Goal: Find specific page/section: Find specific page/section

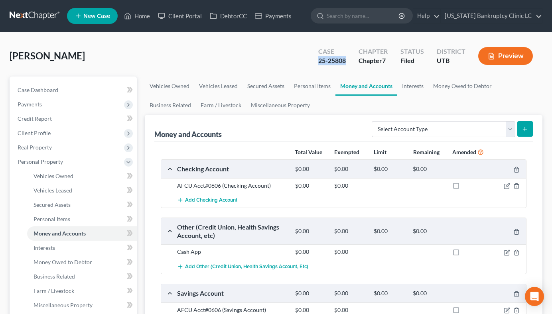
drag, startPoint x: 318, startPoint y: 61, endPoint x: 346, endPoint y: 61, distance: 28.3
click at [346, 61] on div "Case 25-25808" at bounding box center [332, 57] width 40 height 24
copy div "25-25808"
click at [138, 21] on link "Home" at bounding box center [137, 16] width 34 height 14
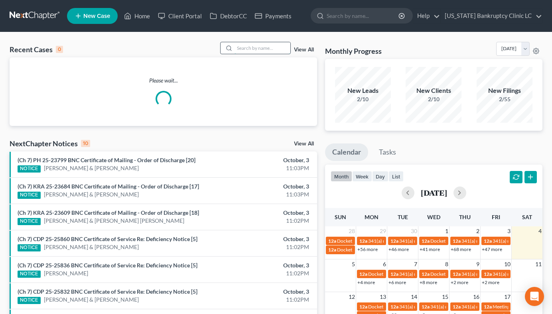
click at [266, 48] on input "search" at bounding box center [263, 48] width 56 height 12
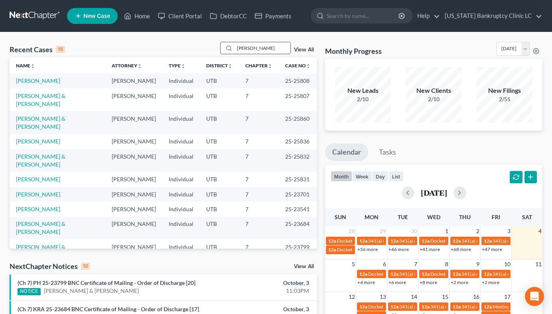
type input "[PERSON_NAME]"
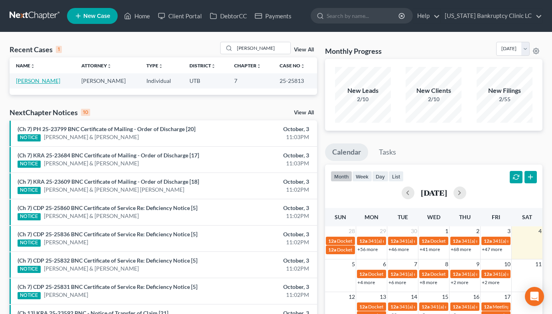
click at [37, 84] on link "[PERSON_NAME]" at bounding box center [38, 80] width 44 height 7
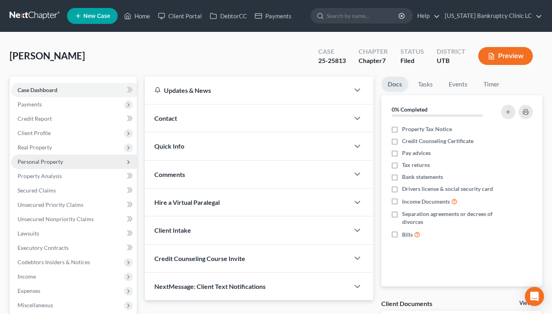
click at [77, 159] on span "Personal Property" at bounding box center [74, 162] width 126 height 14
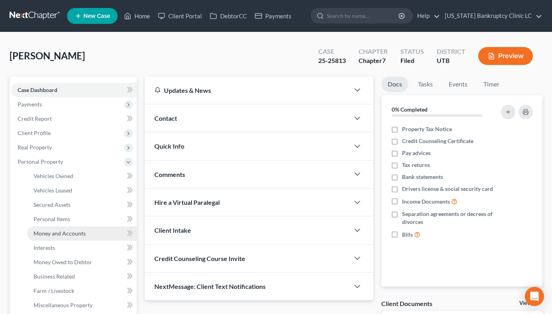
click at [79, 235] on span "Money and Accounts" at bounding box center [60, 233] width 52 height 7
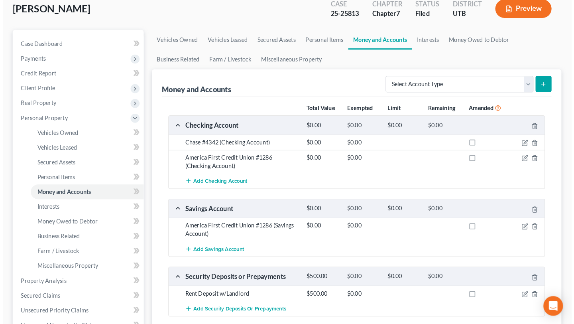
scroll to position [55, 0]
